Goal: Entertainment & Leisure: Consume media (video, audio)

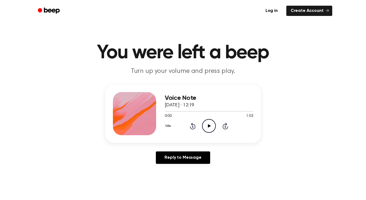
click at [208, 126] on icon "Play Audio" at bounding box center [209, 126] width 14 height 14
click at [210, 126] on icon "Play Audio" at bounding box center [209, 126] width 14 height 14
click at [210, 125] on icon "Play Audio" at bounding box center [209, 126] width 14 height 14
click at [208, 127] on icon at bounding box center [209, 126] width 3 height 4
click at [208, 126] on icon at bounding box center [209, 126] width 2 height 4
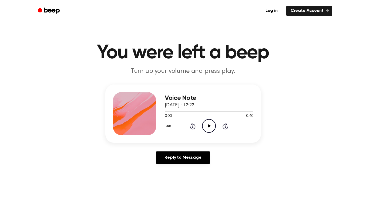
click at [210, 127] on icon "Play Audio" at bounding box center [209, 126] width 14 height 14
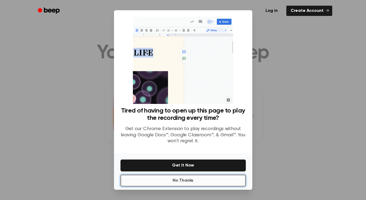
click at [169, 181] on button "No Thanks" at bounding box center [182, 181] width 125 height 12
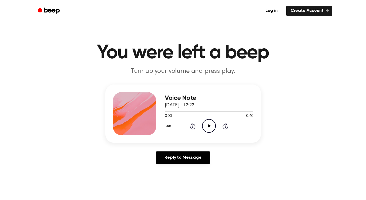
click at [208, 126] on icon at bounding box center [209, 126] width 3 height 4
click at [211, 129] on icon "Play Audio" at bounding box center [209, 126] width 14 height 14
click at [208, 128] on icon "Play Audio" at bounding box center [209, 126] width 14 height 14
click at [211, 125] on icon "Play Audio" at bounding box center [209, 126] width 14 height 14
click at [209, 125] on icon "Pause Audio" at bounding box center [209, 126] width 14 height 14
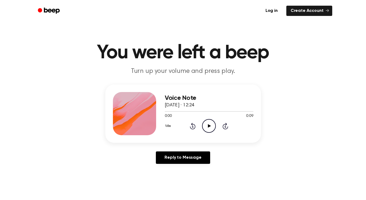
click at [209, 124] on icon "Play Audio" at bounding box center [209, 126] width 14 height 14
click at [209, 128] on icon "Play Audio" at bounding box center [209, 126] width 14 height 14
click at [208, 125] on icon at bounding box center [209, 126] width 3 height 4
click at [210, 126] on icon at bounding box center [209, 126] width 3 height 4
click at [209, 129] on icon "Play Audio" at bounding box center [209, 126] width 14 height 14
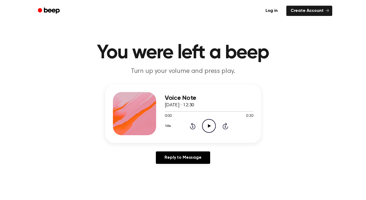
click at [211, 127] on icon "Play Audio" at bounding box center [209, 126] width 14 height 14
click at [211, 125] on icon "Play Audio" at bounding box center [209, 126] width 14 height 14
